Goal: Task Accomplishment & Management: Use online tool/utility

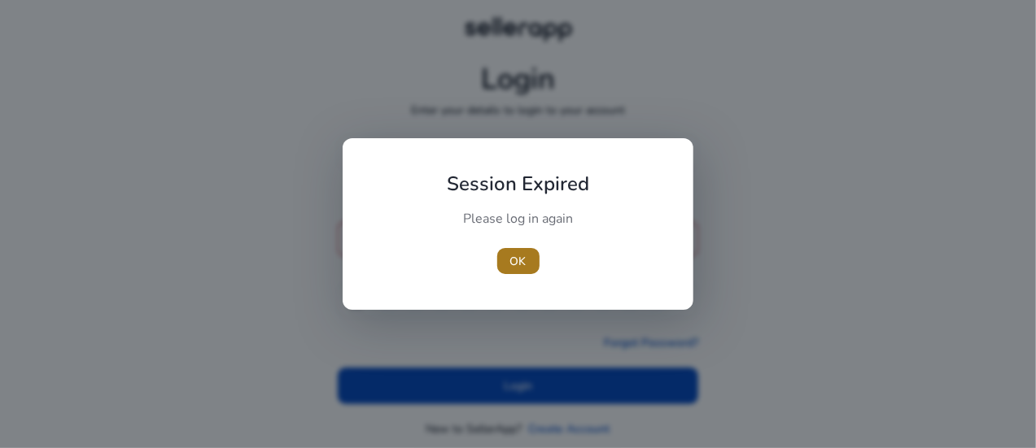
click at [517, 264] on span "OK" at bounding box center [518, 261] width 16 height 17
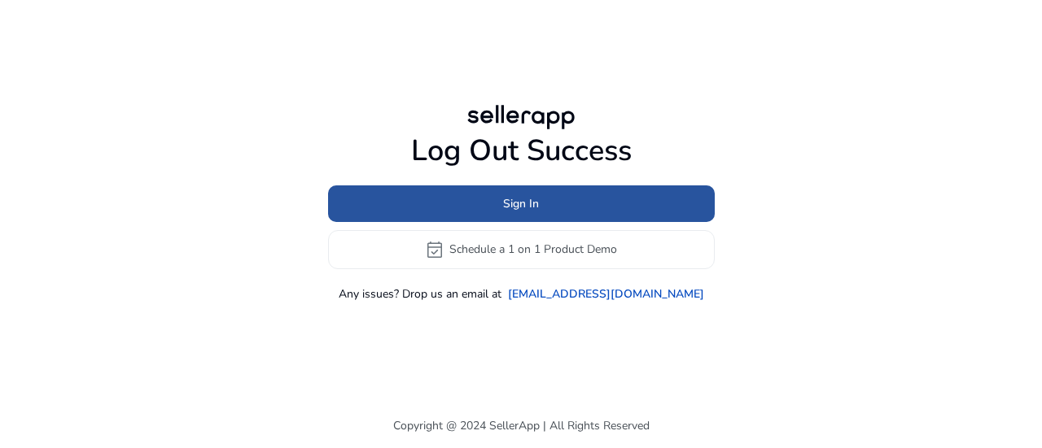
click at [509, 202] on span "Sign In" at bounding box center [521, 203] width 36 height 17
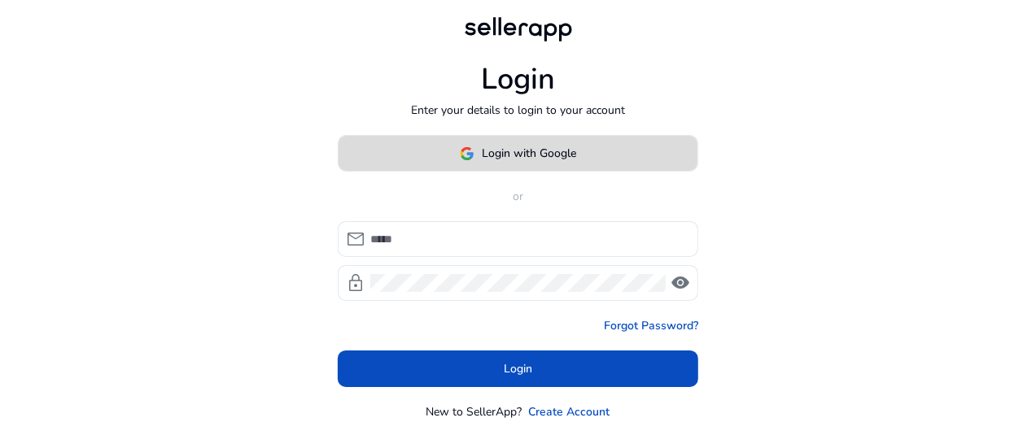
click at [506, 164] on span at bounding box center [518, 153] width 359 height 39
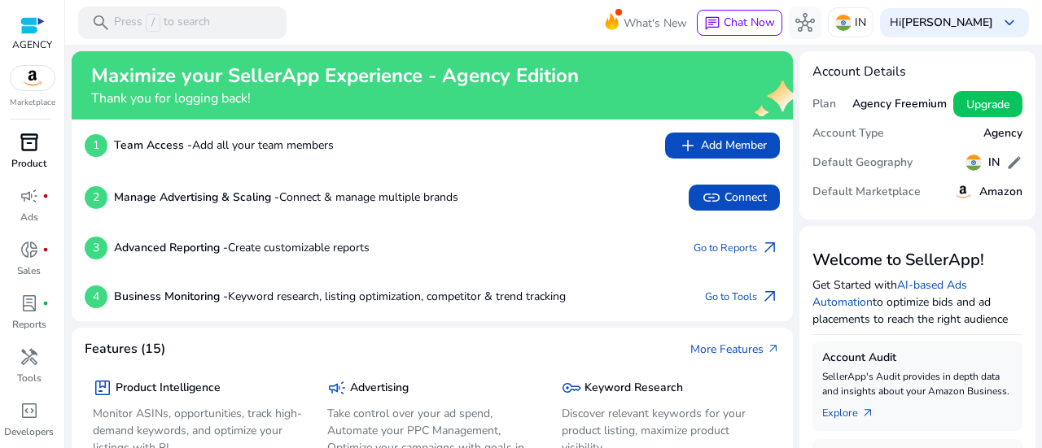
click at [29, 155] on div "inventory_2" at bounding box center [30, 142] width 46 height 26
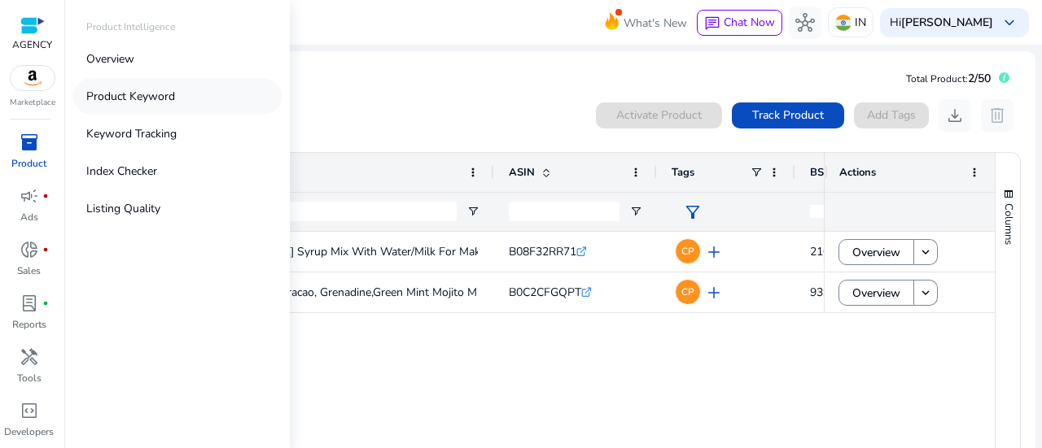
click at [132, 108] on link "Product Keyword" at bounding box center [177, 96] width 208 height 37
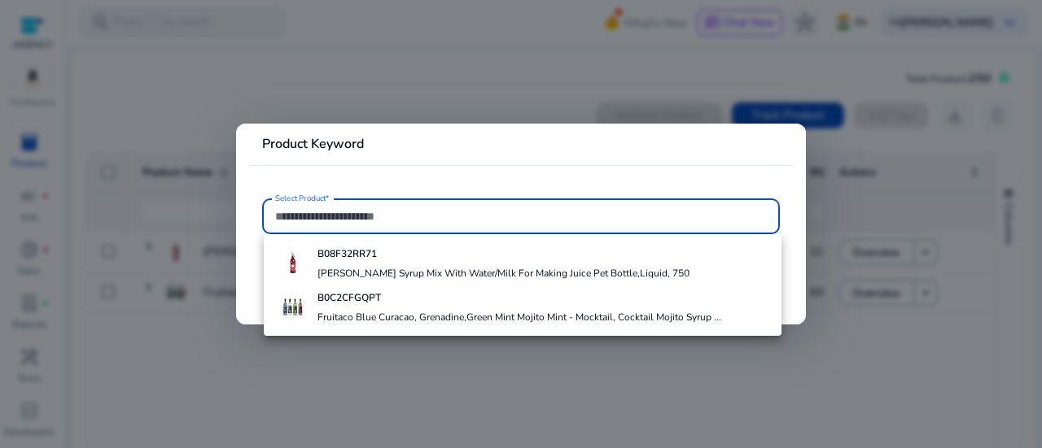
click at [319, 210] on input "Select Product*" at bounding box center [520, 216] width 491 height 18
paste input "**********"
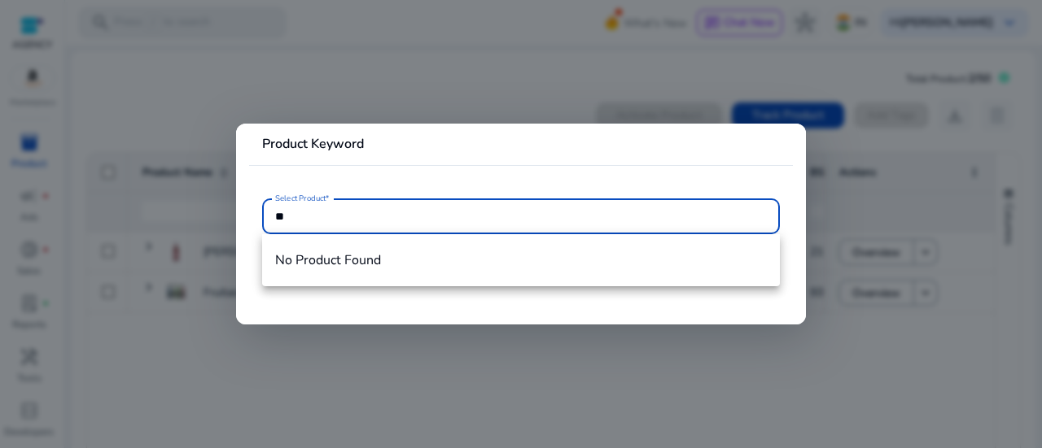
type input "*"
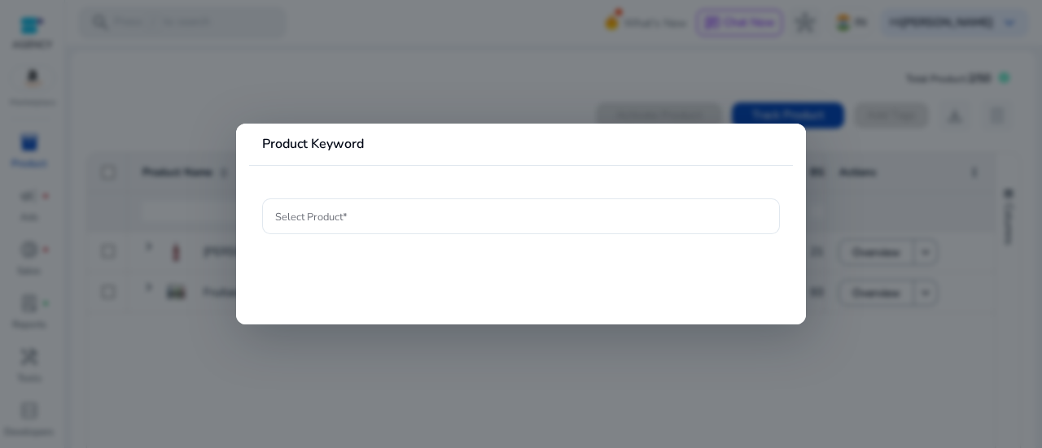
click at [190, 340] on div at bounding box center [521, 224] width 1042 height 448
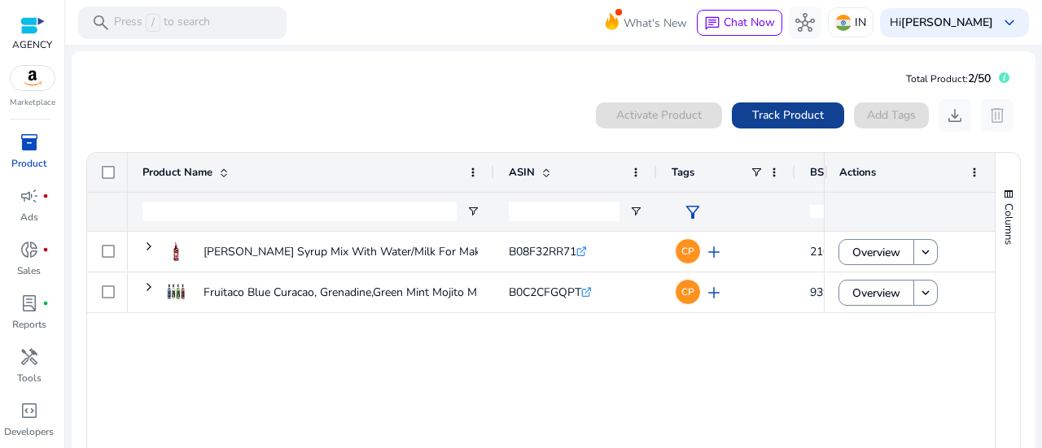
click at [801, 111] on span "Track Product" at bounding box center [788, 115] width 72 height 17
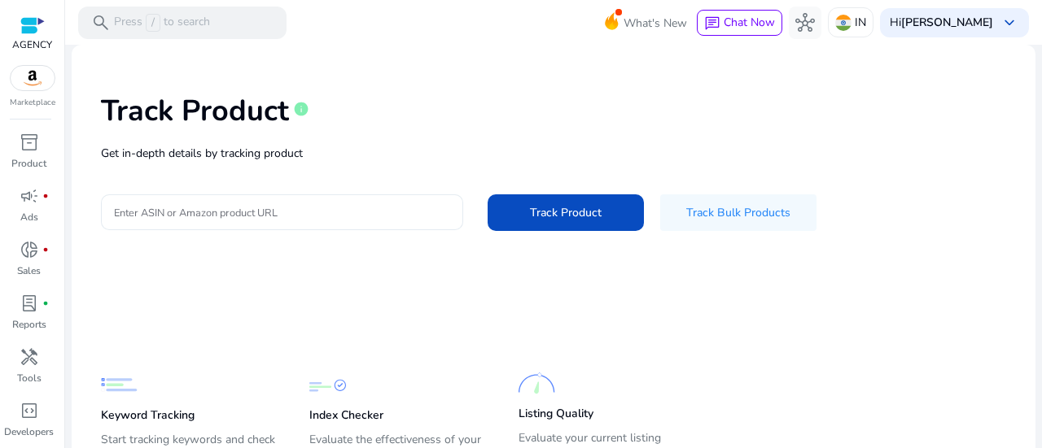
click at [325, 199] on div at bounding box center [282, 212] width 336 height 36
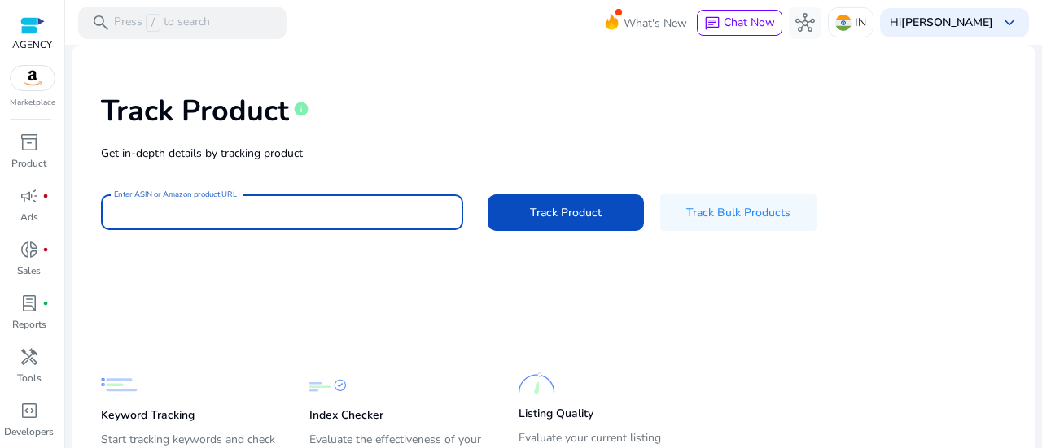
click at [323, 209] on input "Enter ASIN or Amazon product URL" at bounding box center [282, 212] width 336 height 18
paste input "**********"
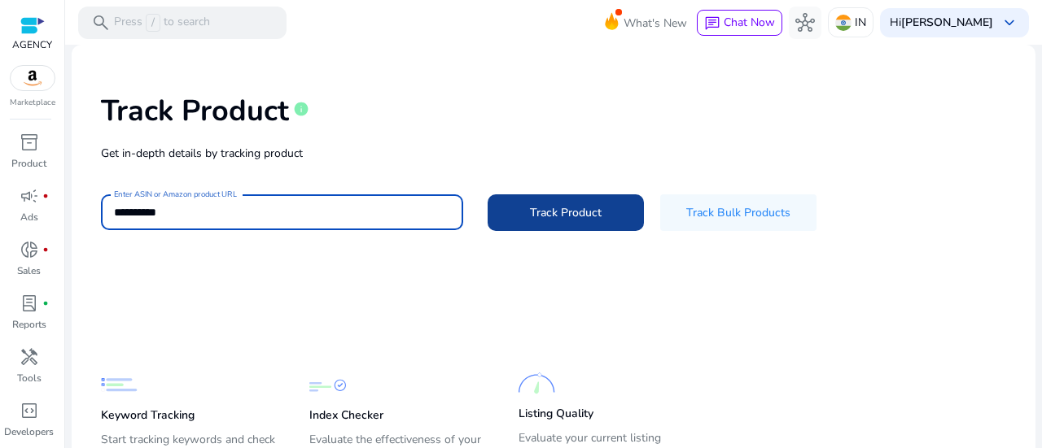
type input "**********"
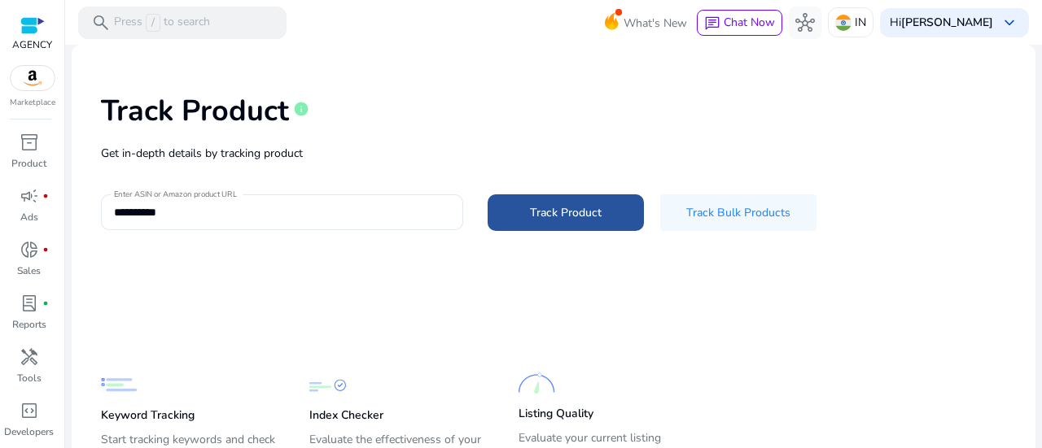
click at [603, 214] on span at bounding box center [565, 212] width 156 height 39
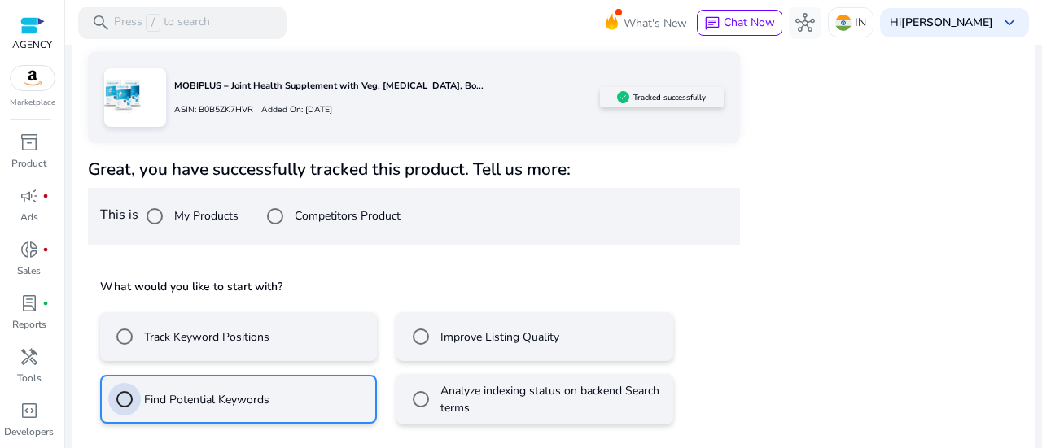
scroll to position [284, 0]
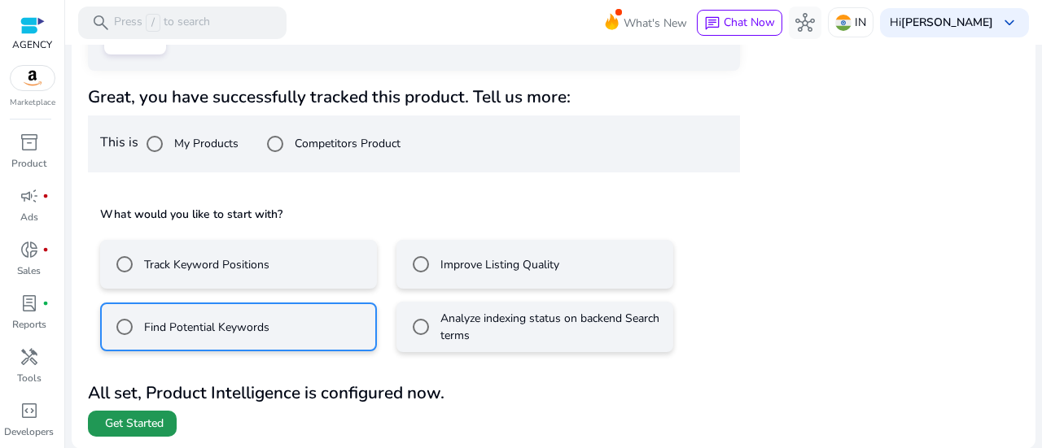
click at [96, 435] on span at bounding box center [132, 423] width 89 height 39
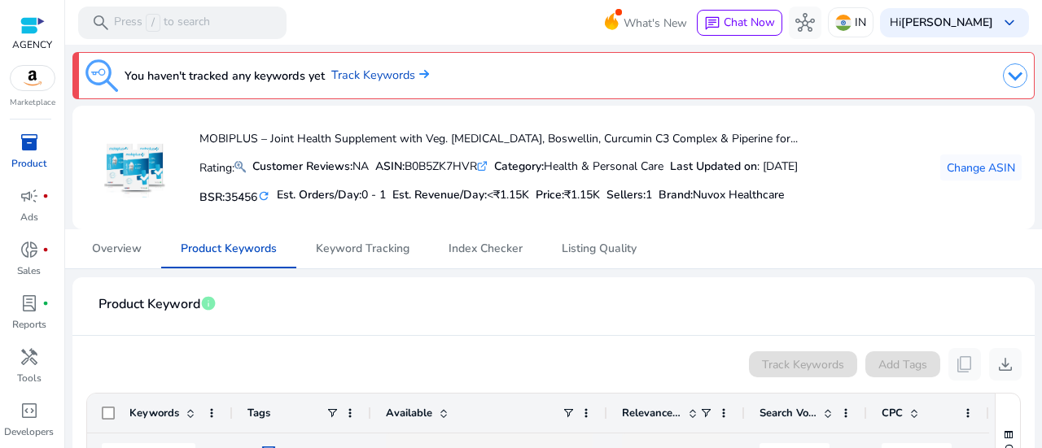
scroll to position [316, 0]
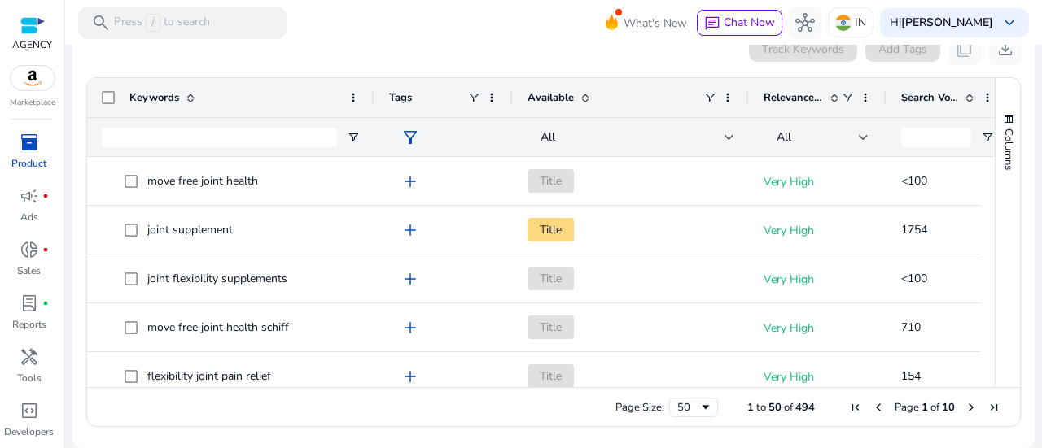
drag, startPoint x: 229, startPoint y: 98, endPoint x: 371, endPoint y: 93, distance: 141.7
click at [371, 93] on div at bounding box center [373, 97] width 7 height 39
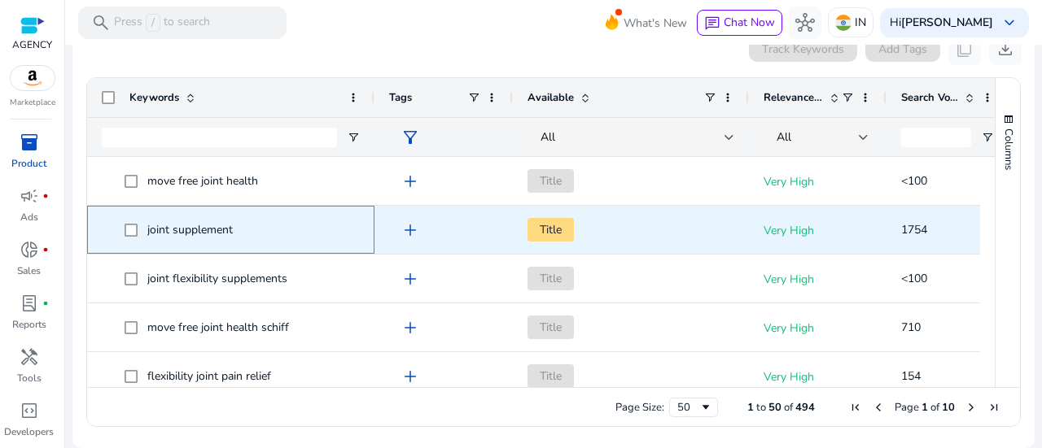
drag, startPoint x: 267, startPoint y: 242, endPoint x: 132, endPoint y: 237, distance: 135.2
click at [132, 237] on span "joint supplement" at bounding box center [241, 229] width 235 height 33
copy span "joint supplement"
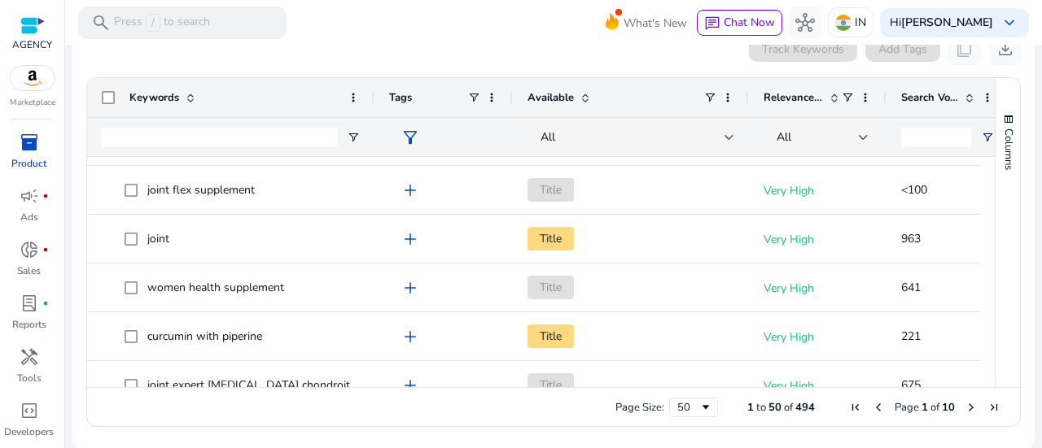
scroll to position [350, 0]
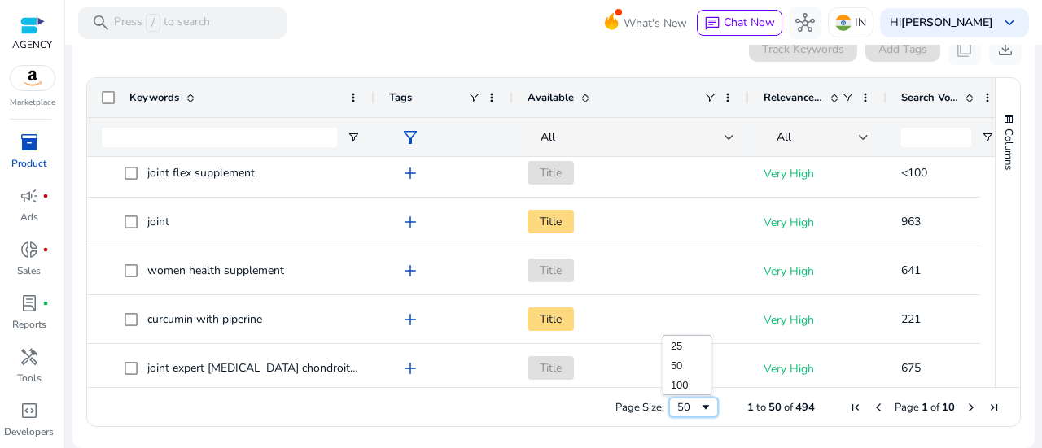
click at [687, 404] on div "50" at bounding box center [688, 407] width 22 height 15
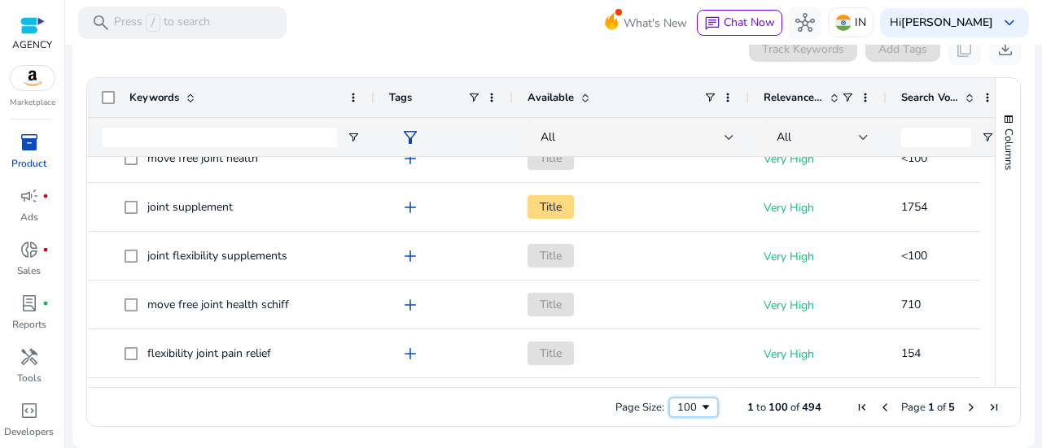
scroll to position [0, 0]
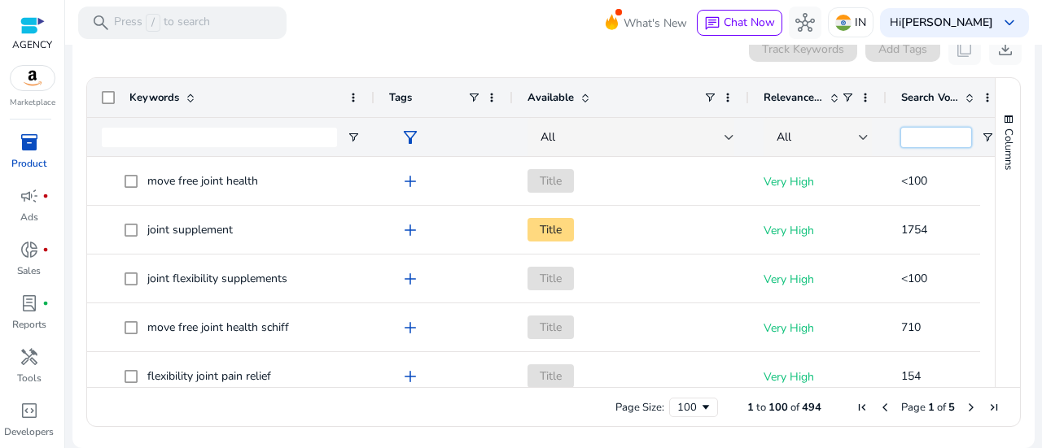
click at [914, 140] on input "Search Volume Filter Input" at bounding box center [936, 138] width 70 height 20
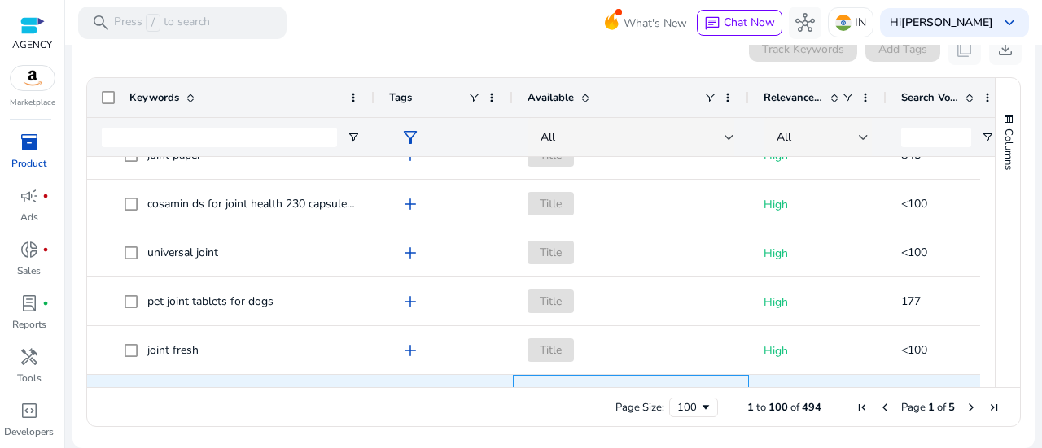
click at [543, 387] on span "Title" at bounding box center [550, 399] width 46 height 24
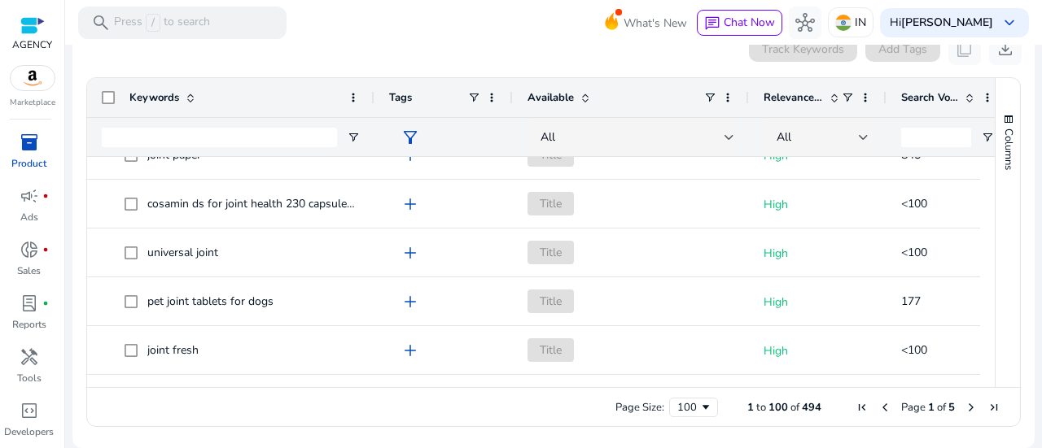
click at [988, 223] on div "Keywords Tags Available CPC" at bounding box center [553, 232] width 933 height 309
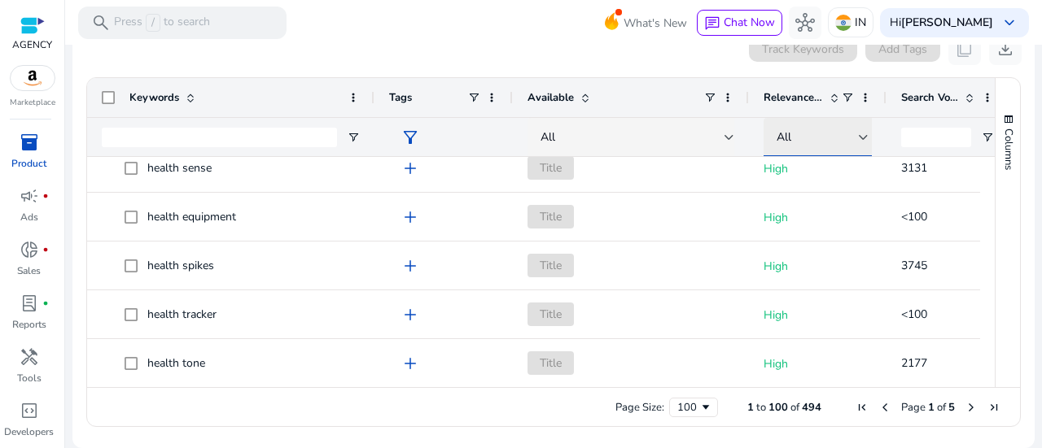
click at [863, 136] on div at bounding box center [863, 137] width 10 height 7
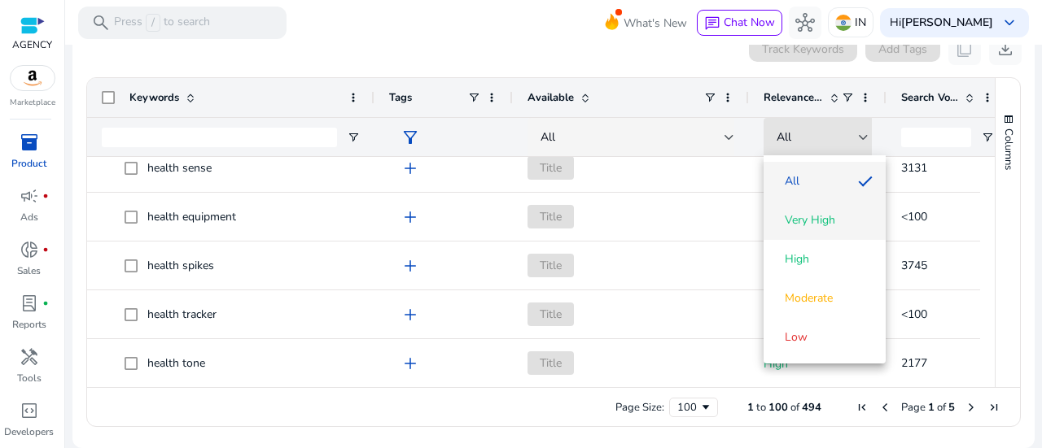
click at [815, 232] on mat-option "Very High" at bounding box center [824, 220] width 122 height 39
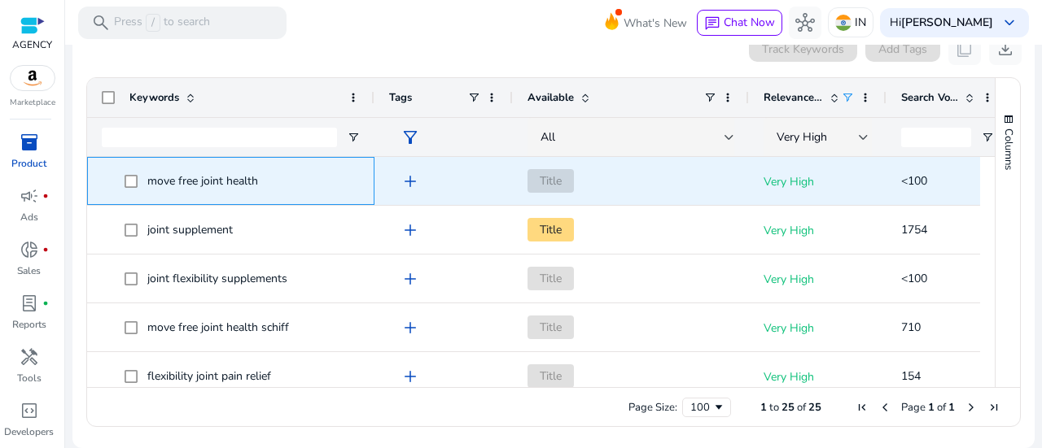
drag, startPoint x: 264, startPoint y: 183, endPoint x: 127, endPoint y: 199, distance: 137.7
click at [127, 199] on div "move free joint health" at bounding box center [231, 181] width 258 height 46
copy span "move free joint health"
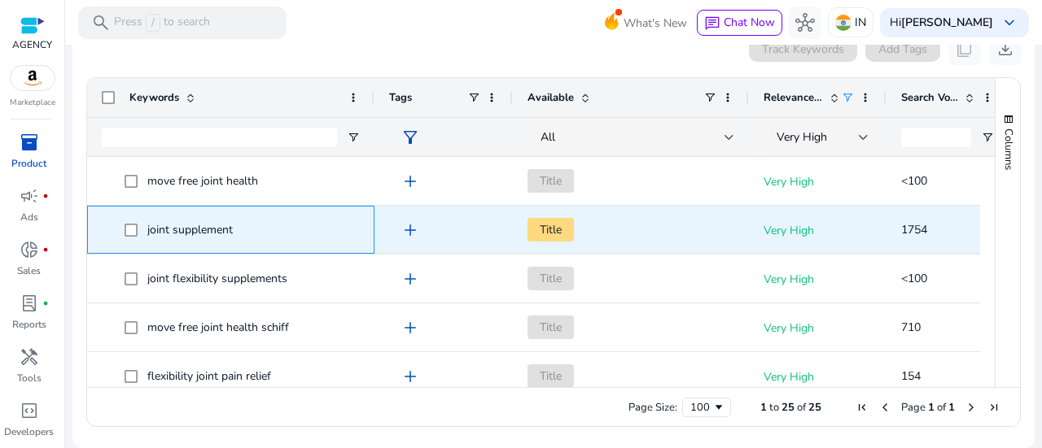
click at [133, 226] on span "joint supplement" at bounding box center [241, 229] width 235 height 33
copy span "joint supplement"
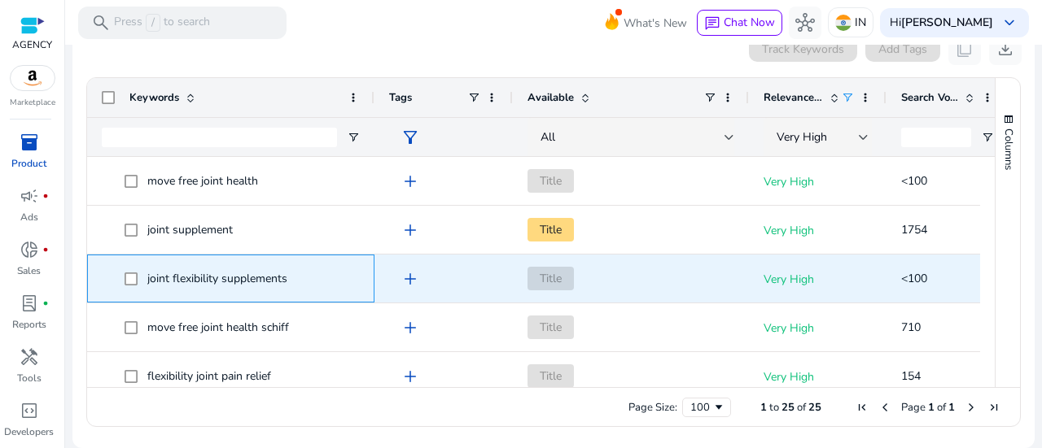
drag, startPoint x: 302, startPoint y: 277, endPoint x: 177, endPoint y: 281, distance: 125.4
click at [177, 281] on span "joint flexibility supplements" at bounding box center [241, 278] width 235 height 33
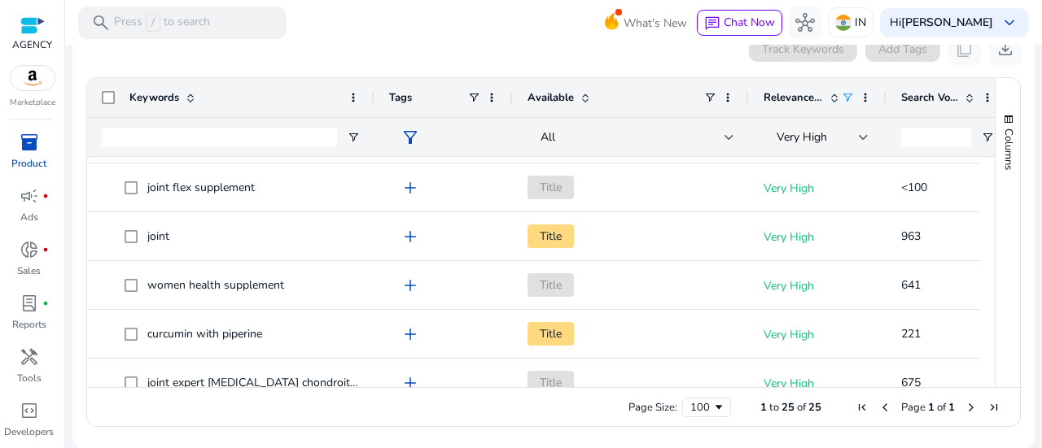
scroll to position [356, 0]
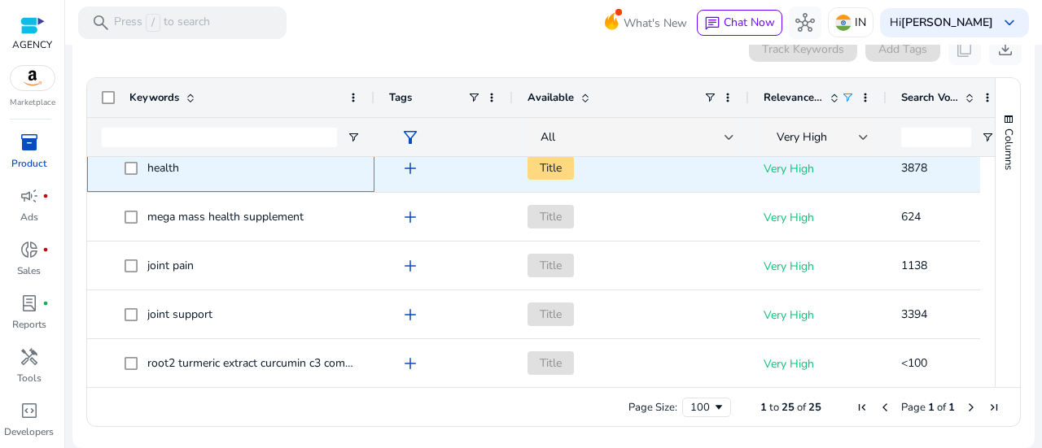
click at [124, 168] on span "health" at bounding box center [241, 167] width 235 height 33
copy span "health"
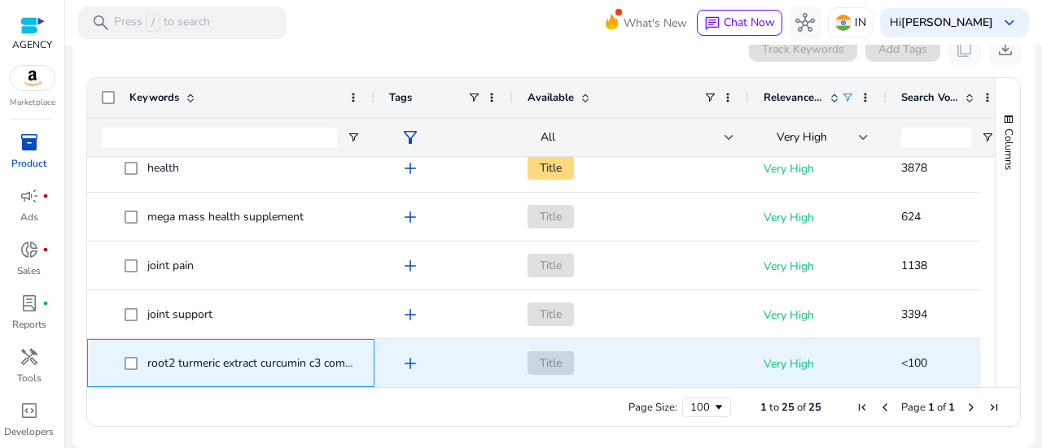
click at [351, 361] on span "root2 turmeric extract curcumin c3 complex" at bounding box center [256, 363] width 219 height 15
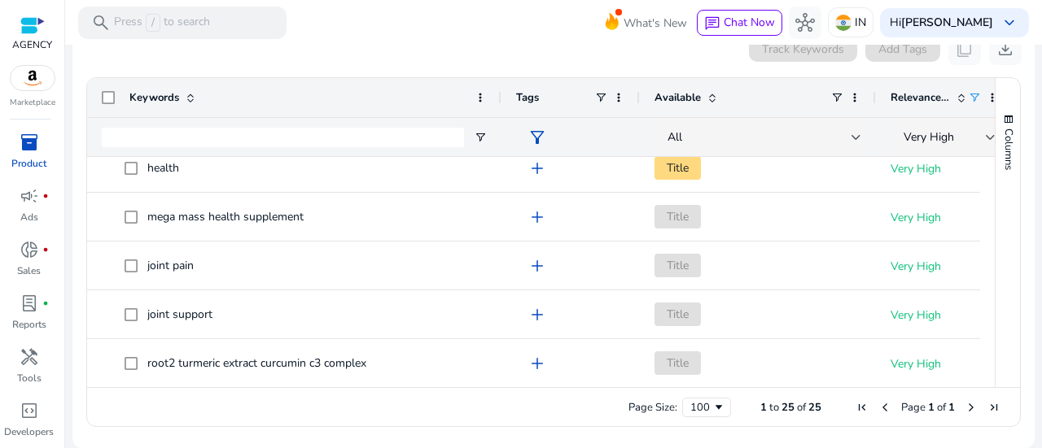
drag, startPoint x: 371, startPoint y: 95, endPoint x: 498, endPoint y: 133, distance: 132.3
click at [498, 133] on div "Keywords Tags Available Relevance Score" at bounding box center [679, 117] width 1185 height 78
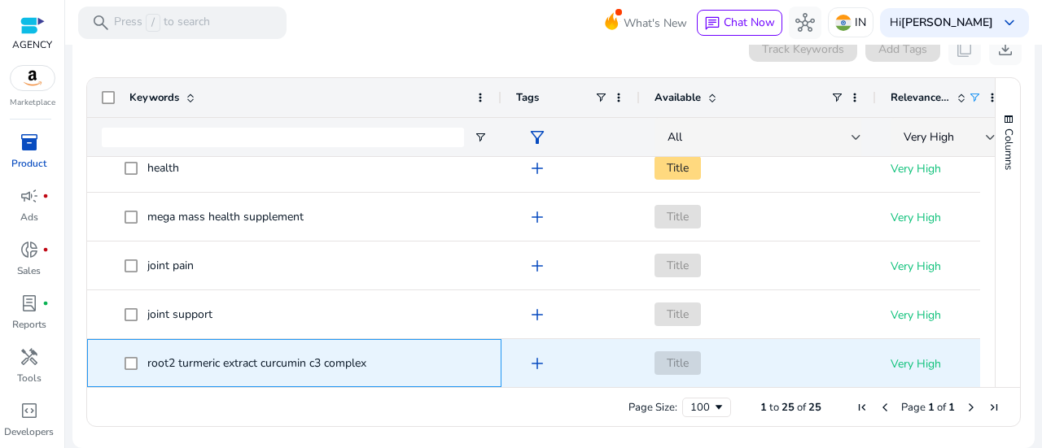
drag, startPoint x: 175, startPoint y: 361, endPoint x: 403, endPoint y: 343, distance: 228.6
click at [403, 343] on div "root2 turmeric extract curcumin c3 complex" at bounding box center [294, 363] width 385 height 46
copy span "turmeric extract curcumin c3 complex"
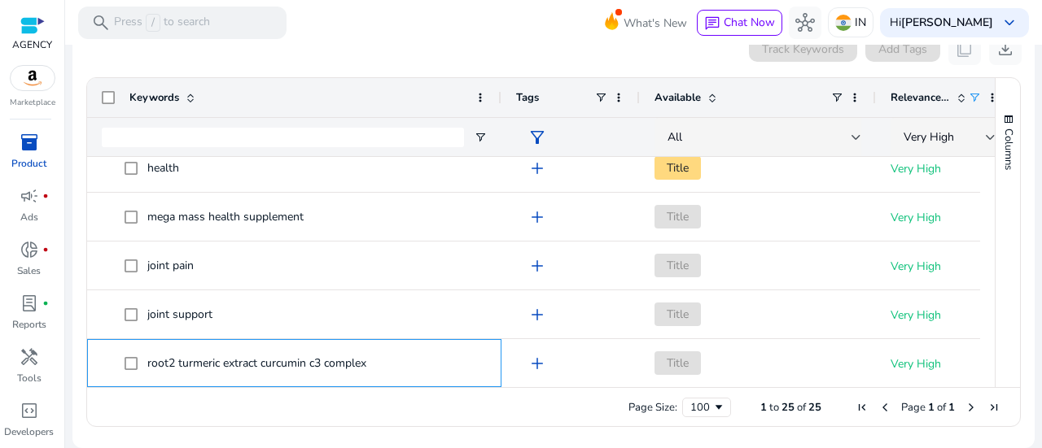
scroll to position [0, 0]
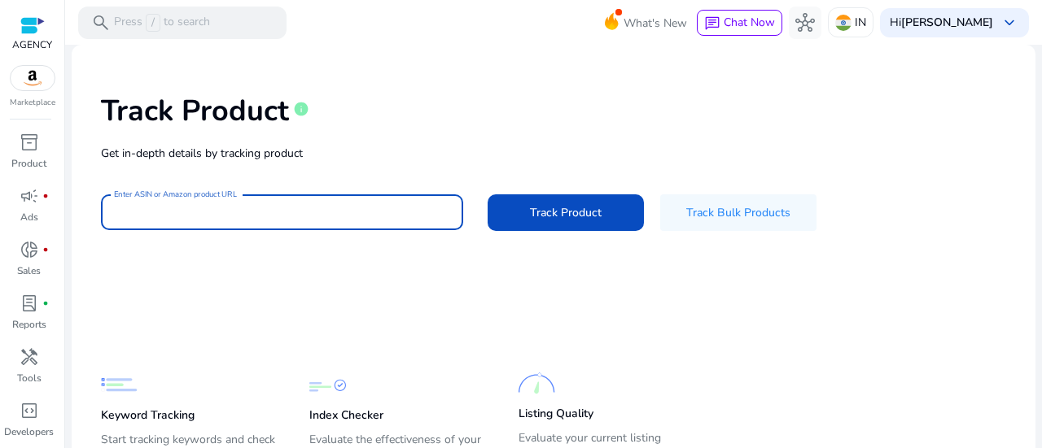
click at [351, 203] on input "Enter ASIN or Amazon product URL" at bounding box center [282, 212] width 336 height 18
paste input "**********"
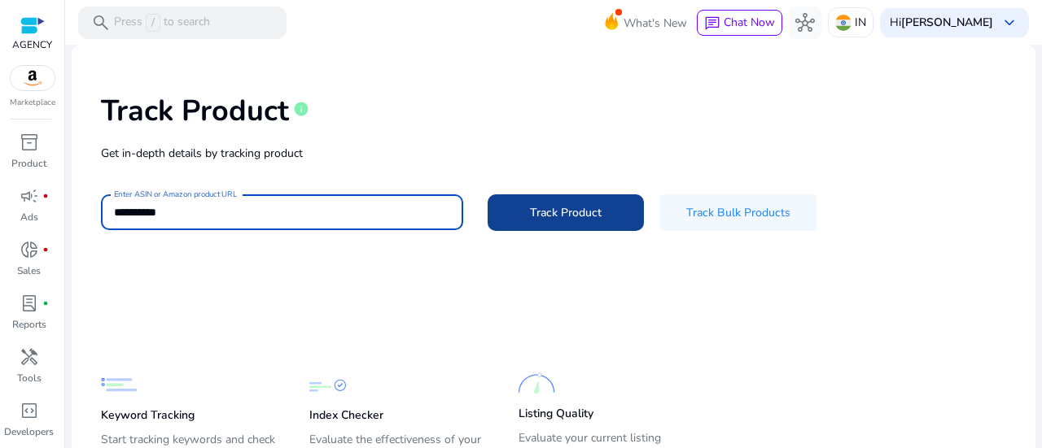
type input "**********"
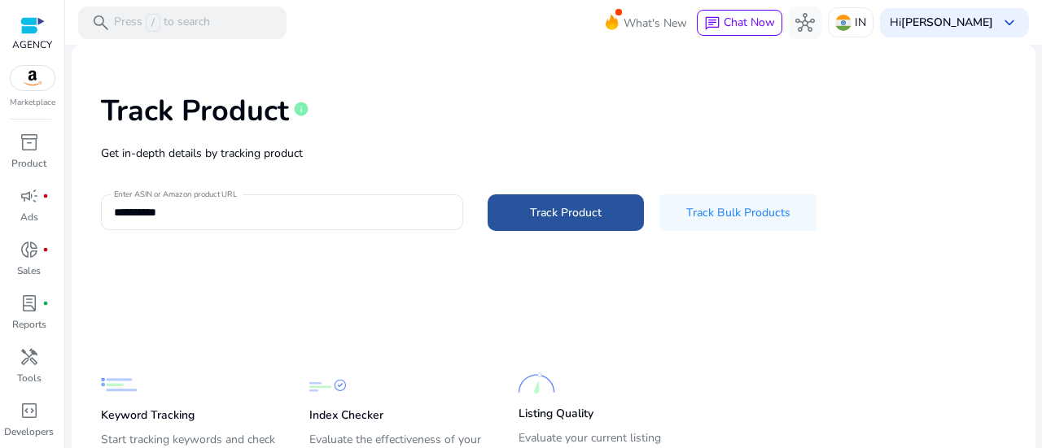
click at [571, 229] on span at bounding box center [565, 212] width 156 height 39
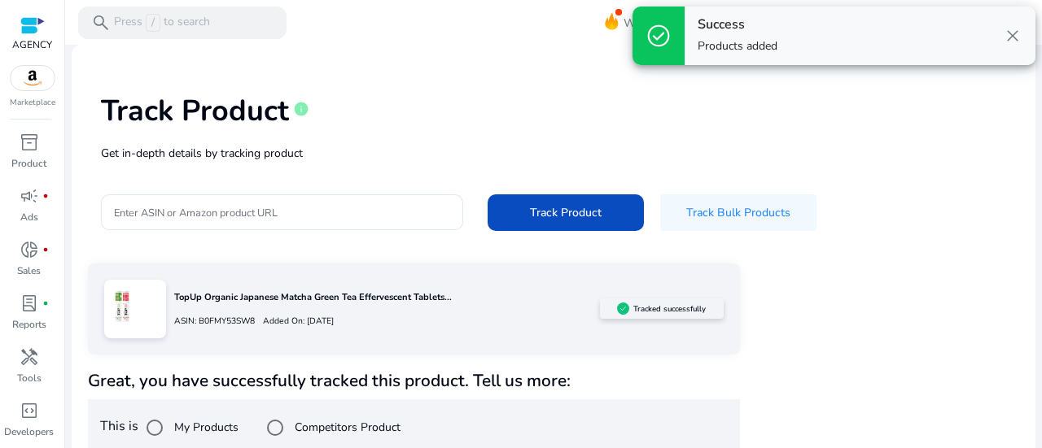
click at [1030, 206] on mat-sidenav-content "search Press / to search What's New chat Chat Now hub IN [GEOGRAPHIC_DATA][PERS…" at bounding box center [553, 224] width 976 height 448
click at [1017, 37] on span "close" at bounding box center [1012, 36] width 20 height 20
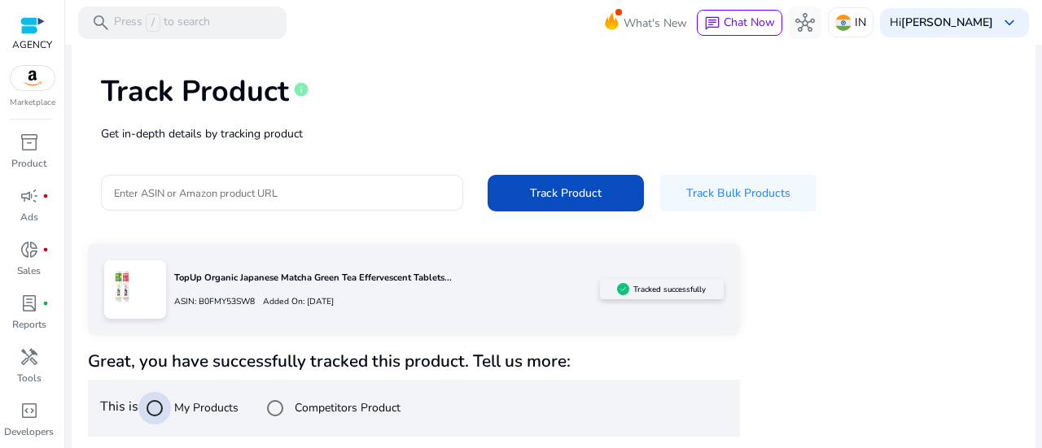
scroll to position [212, 0]
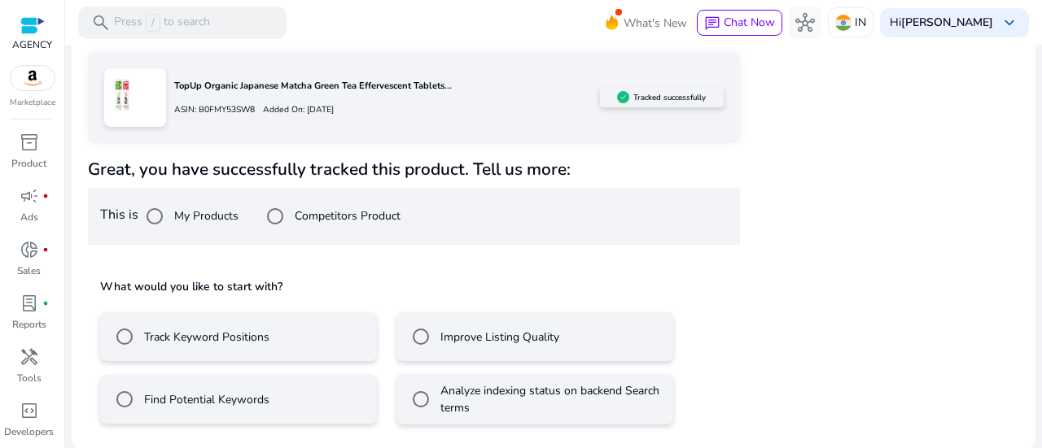
click at [168, 399] on label "Find Potential Keywords" at bounding box center [205, 399] width 129 height 17
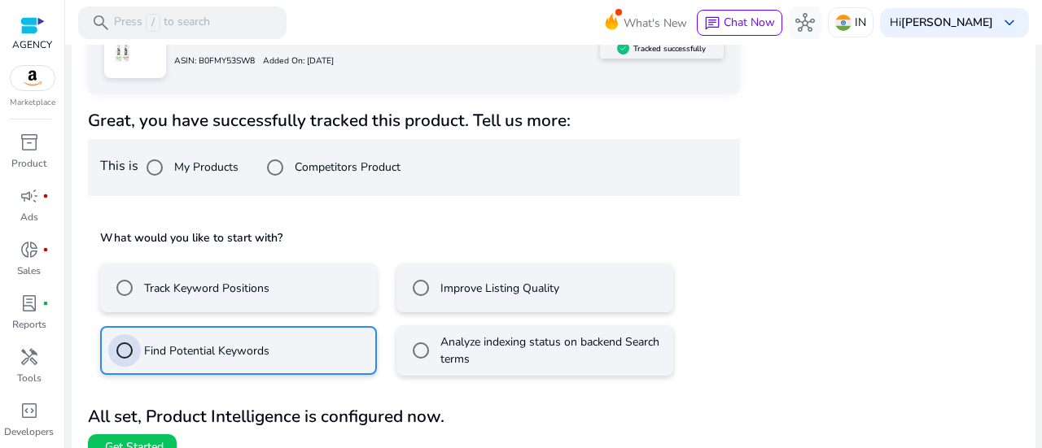
scroll to position [284, 0]
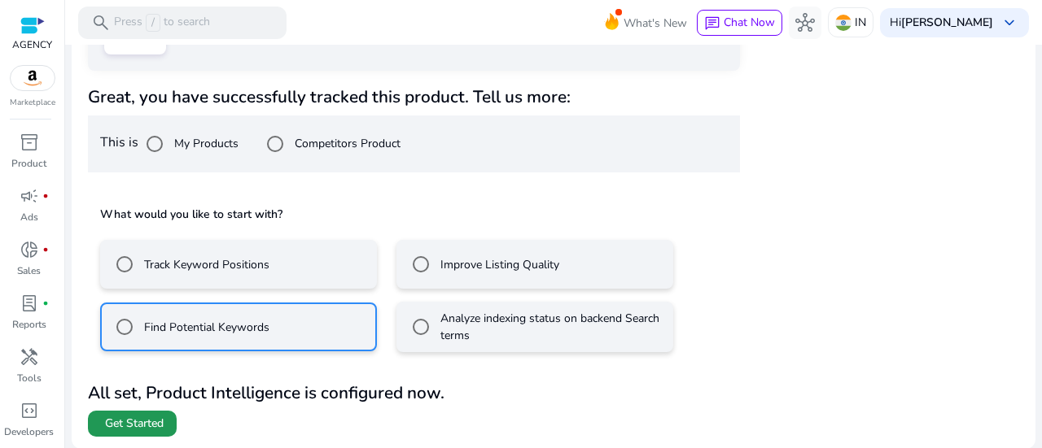
click at [122, 428] on span "Get Started" at bounding box center [134, 424] width 59 height 16
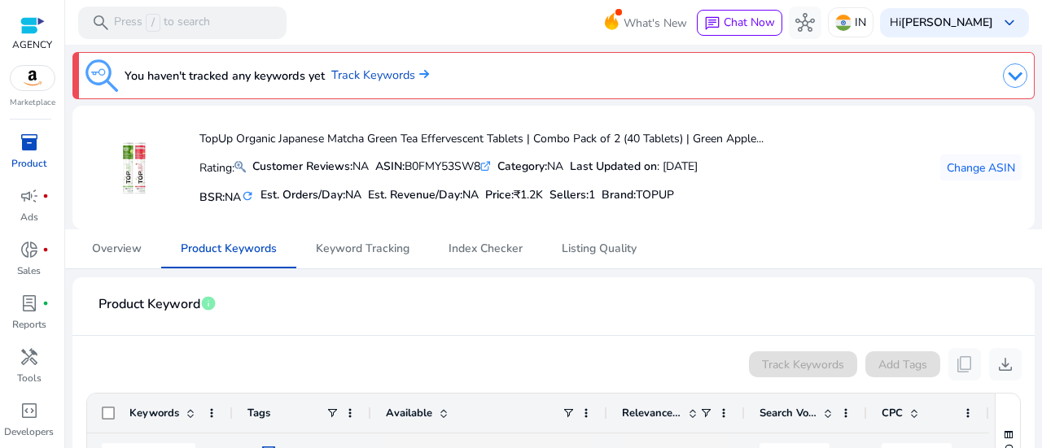
scroll to position [316, 0]
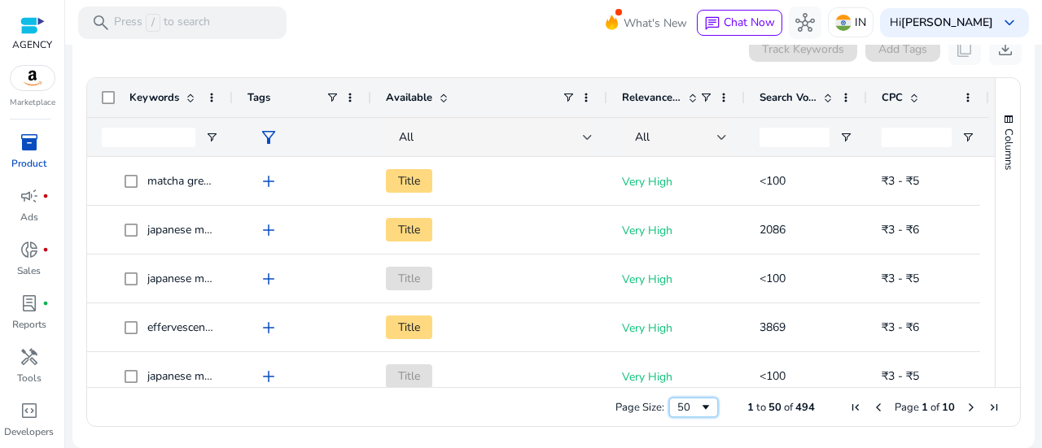
click at [690, 408] on div "50" at bounding box center [688, 407] width 22 height 15
click at [232, 98] on div "Keywords Tags Available Relevance Score" at bounding box center [538, 97] width 902 height 39
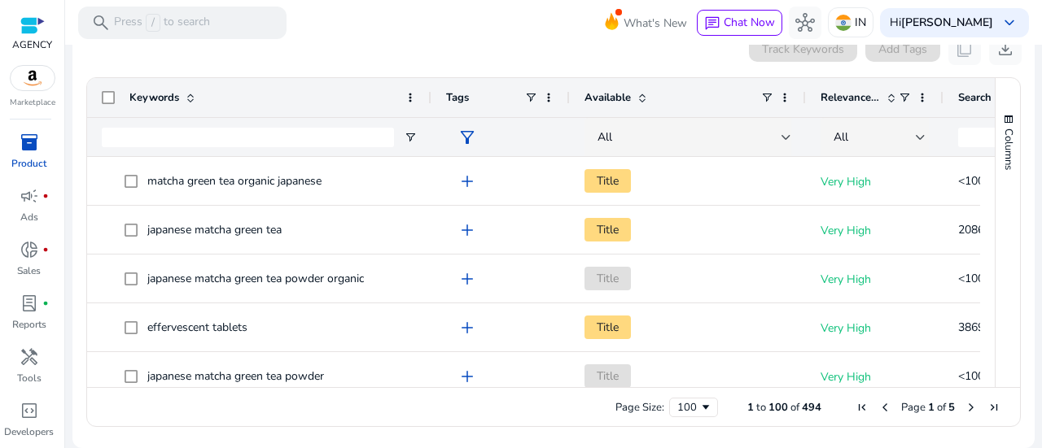
drag, startPoint x: 232, startPoint y: 98, endPoint x: 430, endPoint y: 84, distance: 199.0
click at [430, 84] on div at bounding box center [430, 97] width 7 height 39
click at [706, 73] on ag-grid-angular "Press ENTER to sort. Press Space to toggle all rows selection (unchecked). Pres…" at bounding box center [553, 252] width 960 height 366
click at [415, 59] on div "Track Keywords Add Tags content_copy download" at bounding box center [553, 49] width 936 height 33
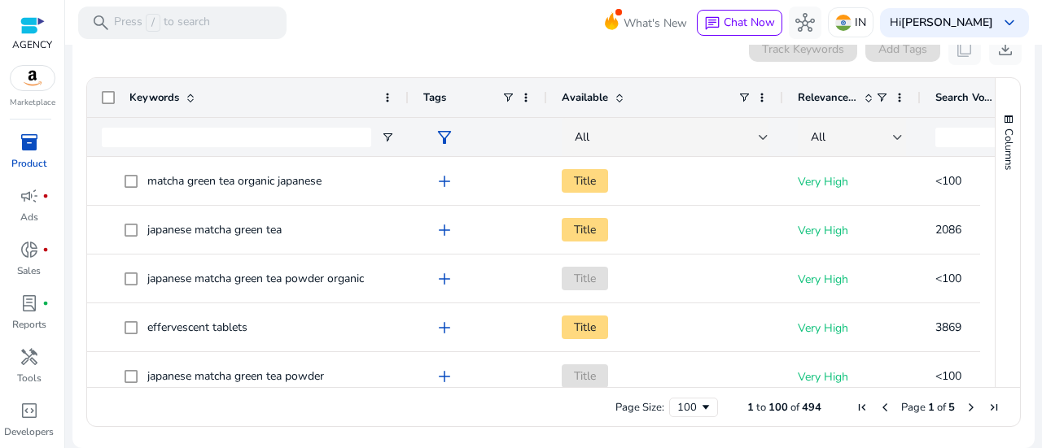
drag, startPoint x: 430, startPoint y: 100, endPoint x: 407, endPoint y: 98, distance: 22.9
click at [407, 98] on div at bounding box center [407, 97] width 7 height 39
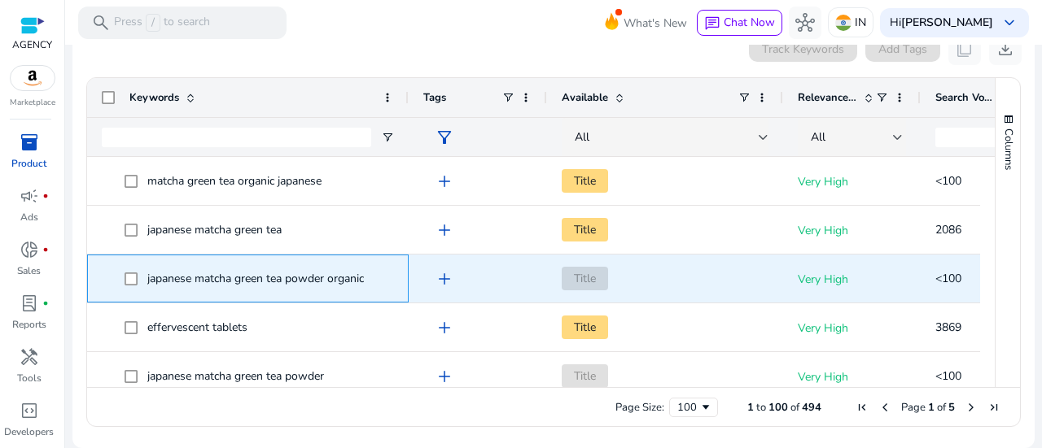
click at [135, 277] on span "japanese matcha green tea powder organic" at bounding box center [258, 278] width 269 height 33
copy span "japanese matcha green tea powder organic"
